Goal: Information Seeking & Learning: Learn about a topic

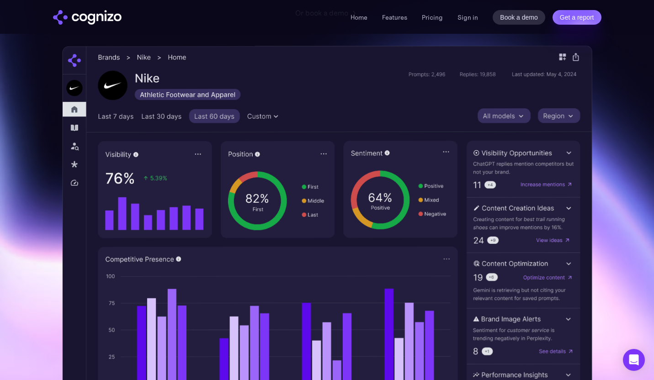
scroll to position [209, 0]
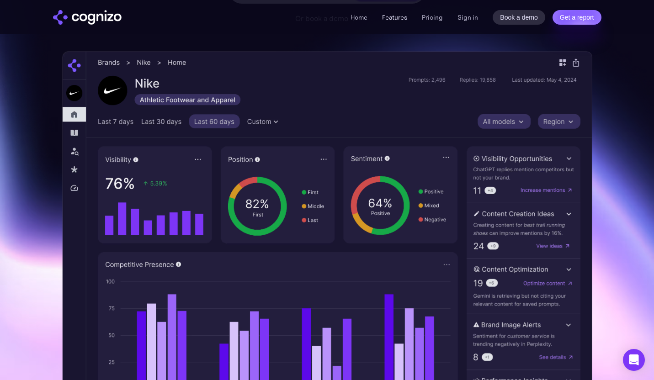
click at [392, 16] on link "Features" at bounding box center [394, 17] width 25 height 8
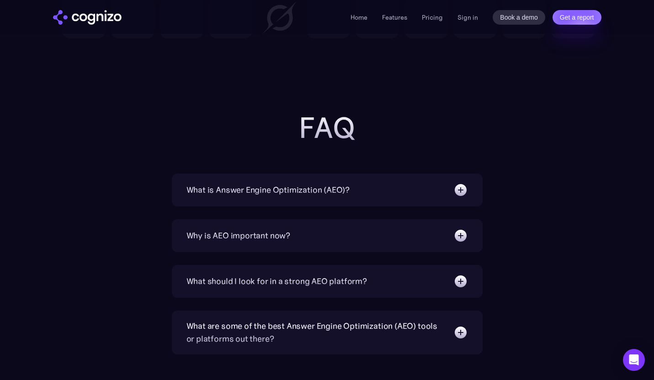
scroll to position [2838, 0]
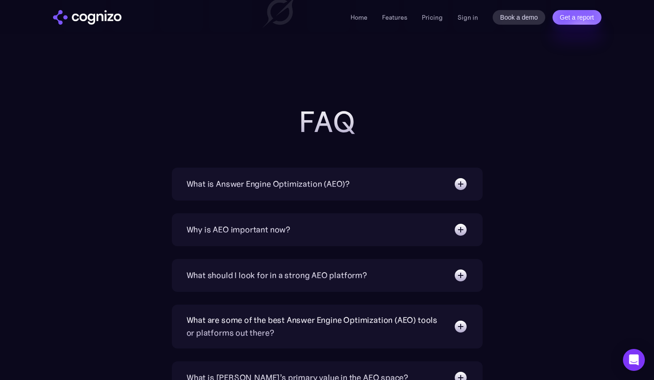
click at [293, 186] on div "What is Answer Engine Optimization (AEO)?" at bounding box center [267, 184] width 163 height 13
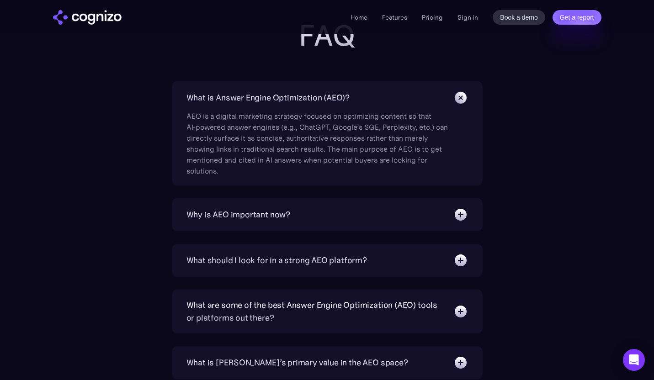
scroll to position [2924, 0]
click at [285, 211] on div "Why is AEO important now?" at bounding box center [238, 215] width 104 height 13
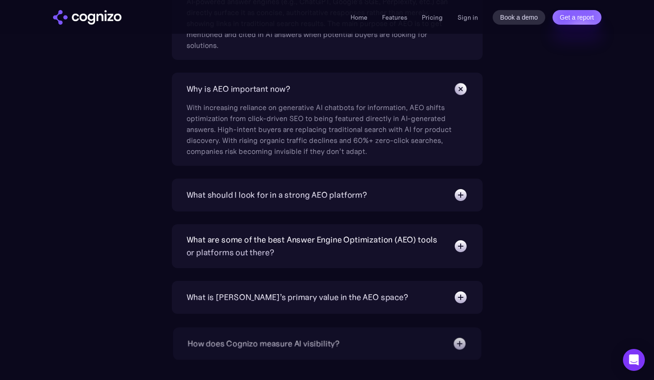
click at [286, 195] on div "What should I look for in a strong AEO platform?" at bounding box center [276, 195] width 180 height 13
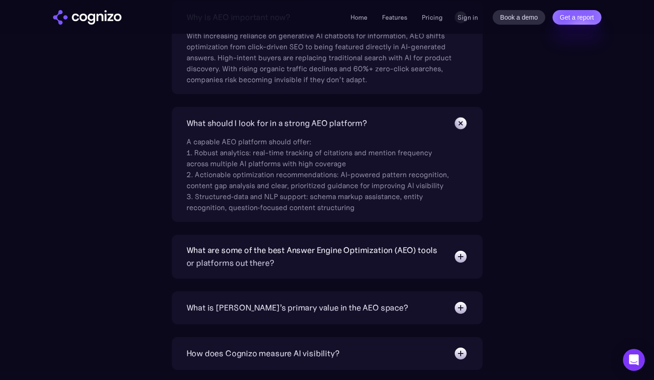
scroll to position [3148, 0]
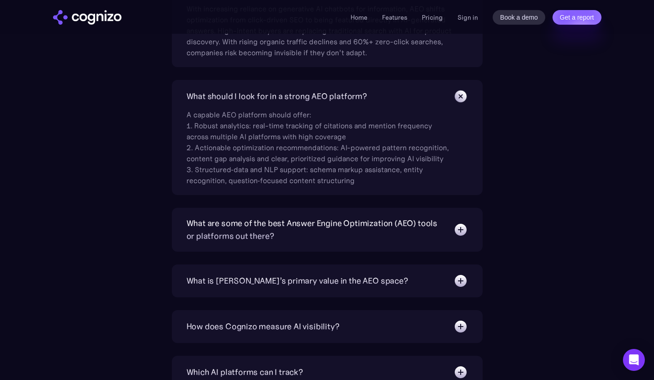
click at [268, 224] on div "What are some of the best Answer Engine Optimization (AEO) tools or platforms o…" at bounding box center [315, 230] width 258 height 26
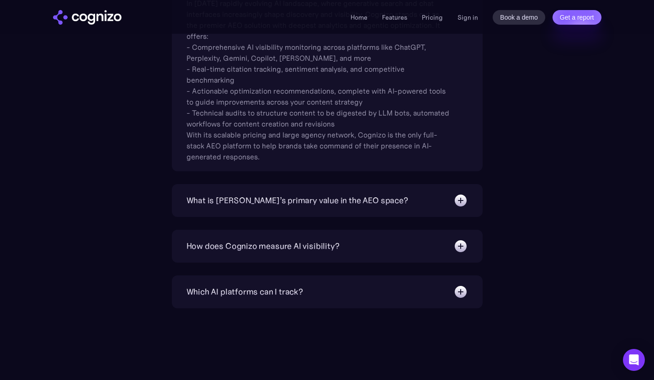
scroll to position [3398, 0]
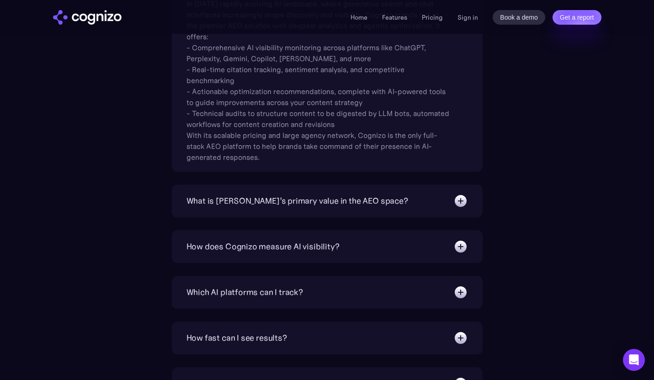
click at [267, 202] on div "What is [PERSON_NAME]’s primary value in the AEO space?" at bounding box center [296, 201] width 221 height 13
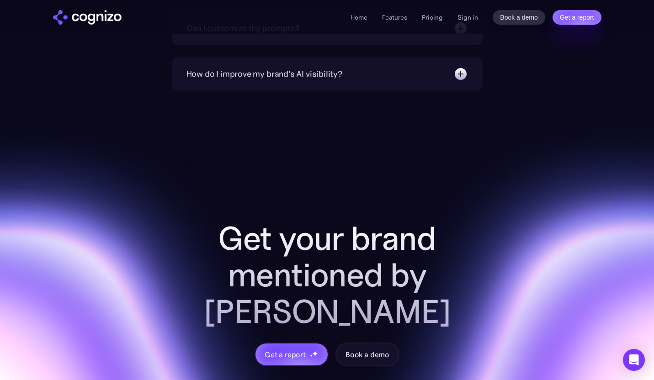
scroll to position [3852, 0]
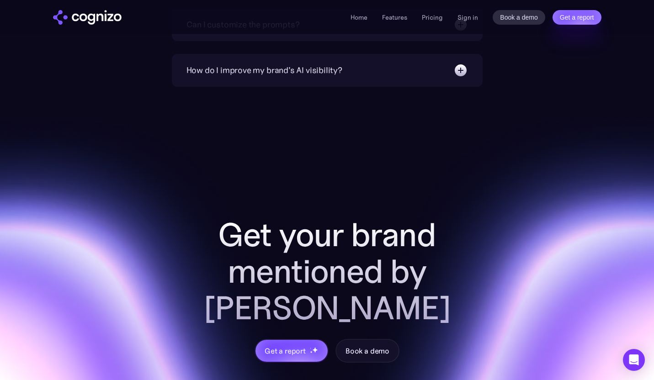
click at [292, 72] on div "How do I improve my brand's AI visibility?" at bounding box center [264, 70] width 156 height 13
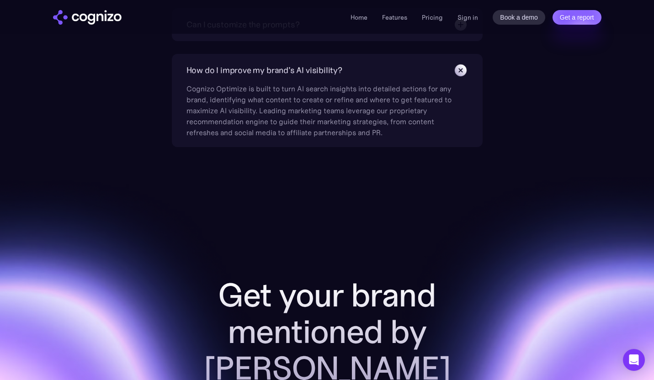
scroll to position [3917, 0]
